Goal: Task Accomplishment & Management: Manage account settings

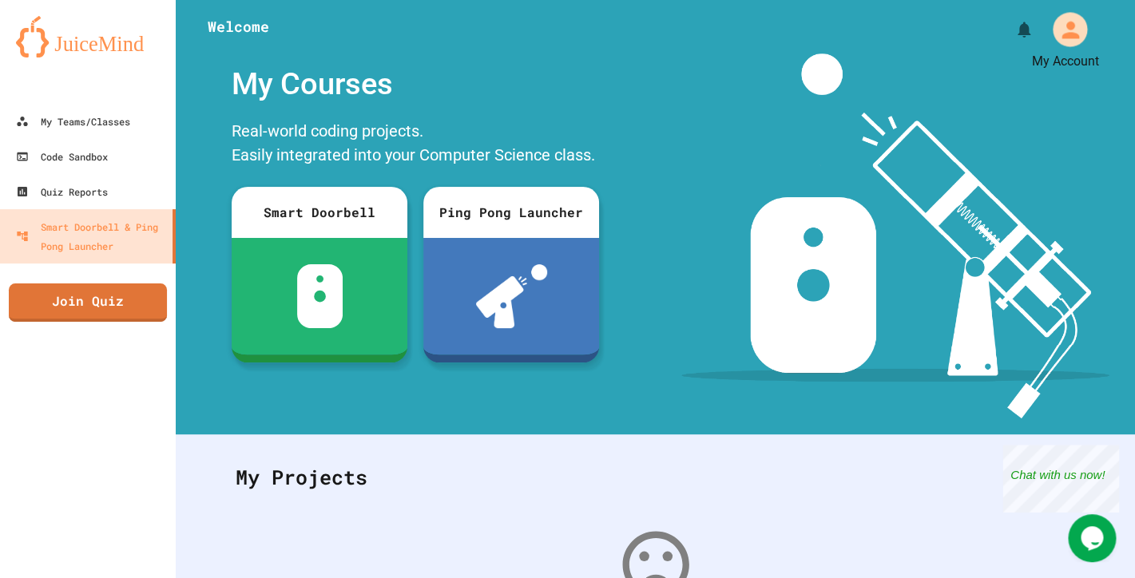
click at [1060, 22] on icon "My Account" at bounding box center [1069, 30] width 26 height 26
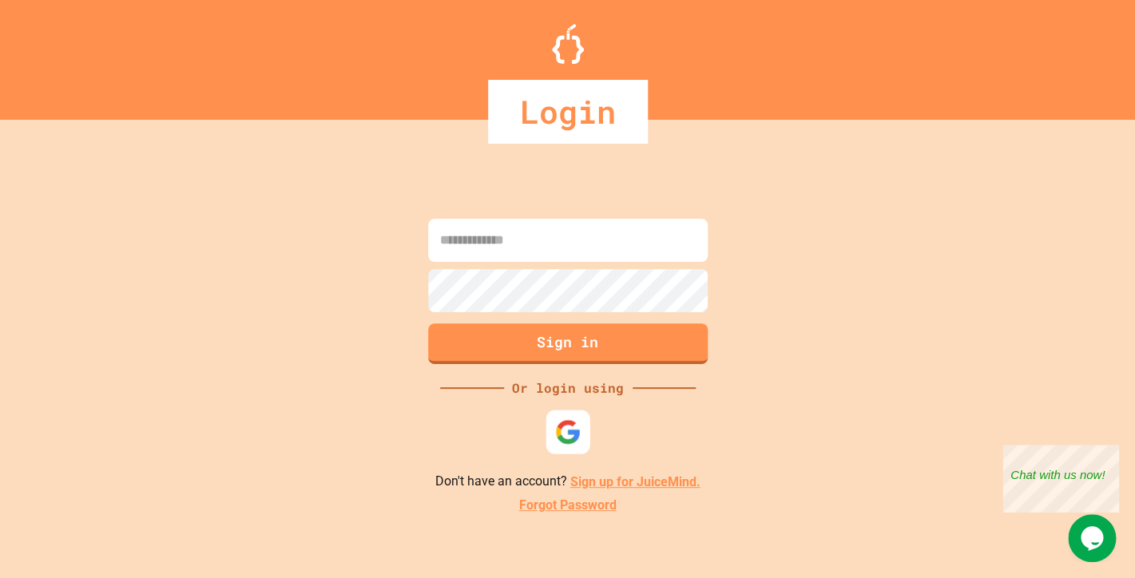
click at [575, 432] on img at bounding box center [567, 432] width 26 height 26
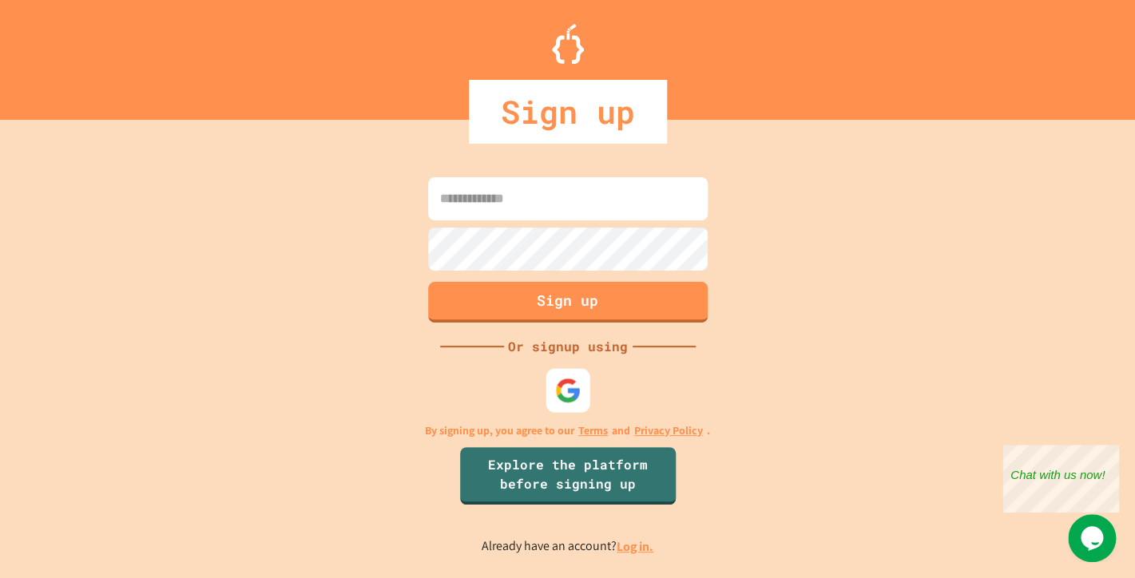
click at [563, 396] on img at bounding box center [567, 391] width 26 height 26
